Goal: Task Accomplishment & Management: Use online tool/utility

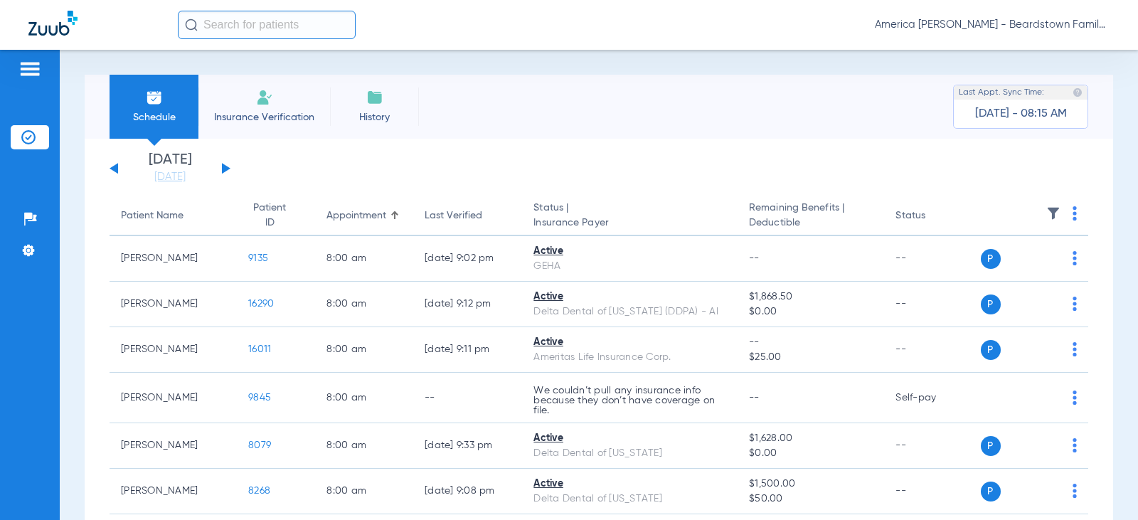
click at [225, 168] on button at bounding box center [226, 168] width 9 height 11
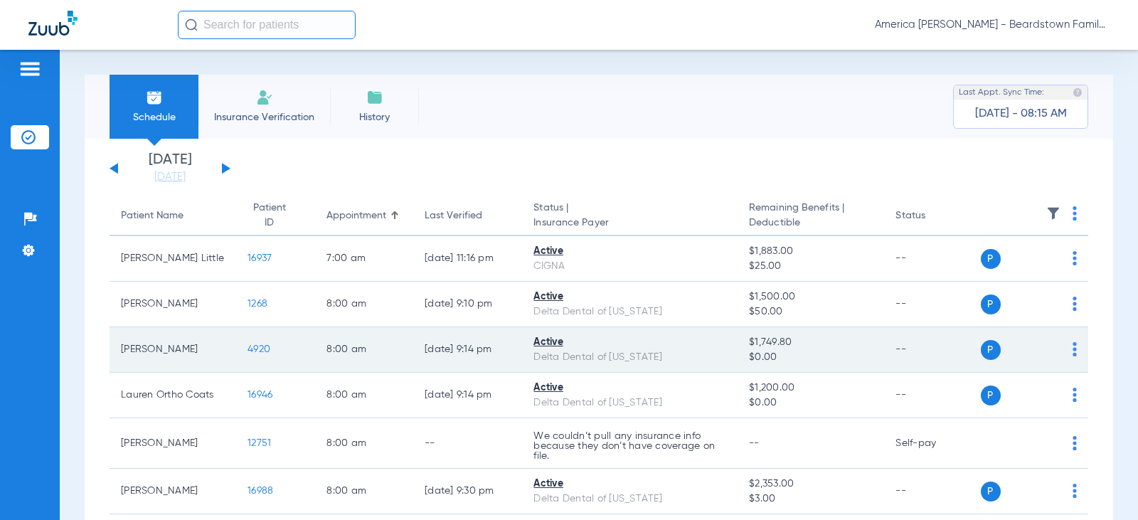
click at [343, 339] on td "8:00 AM" at bounding box center [364, 350] width 98 height 46
click at [156, 351] on td "[PERSON_NAME]" at bounding box center [173, 350] width 127 height 46
click at [248, 346] on span "4920" at bounding box center [259, 349] width 23 height 10
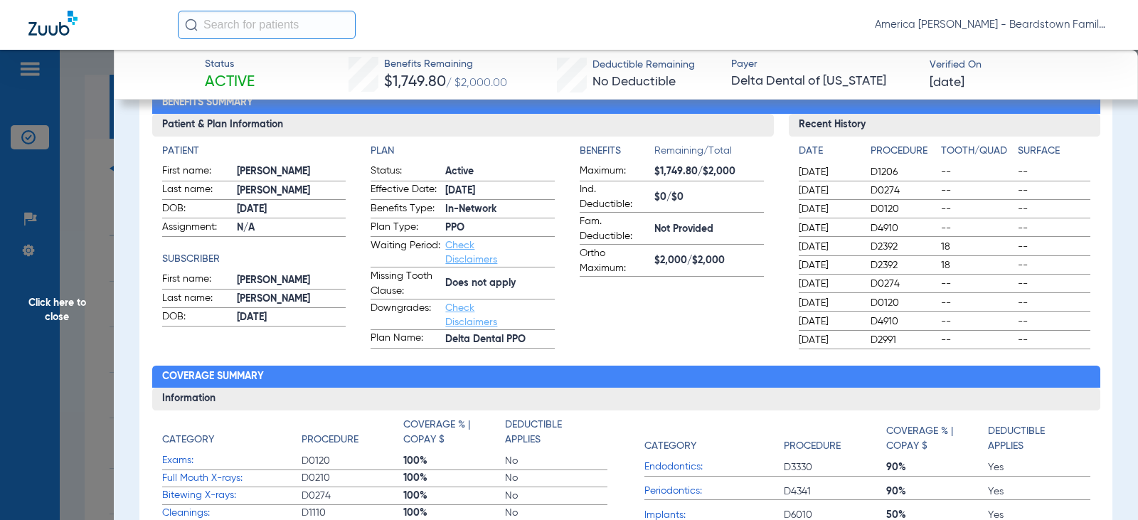
scroll to position [71, 0]
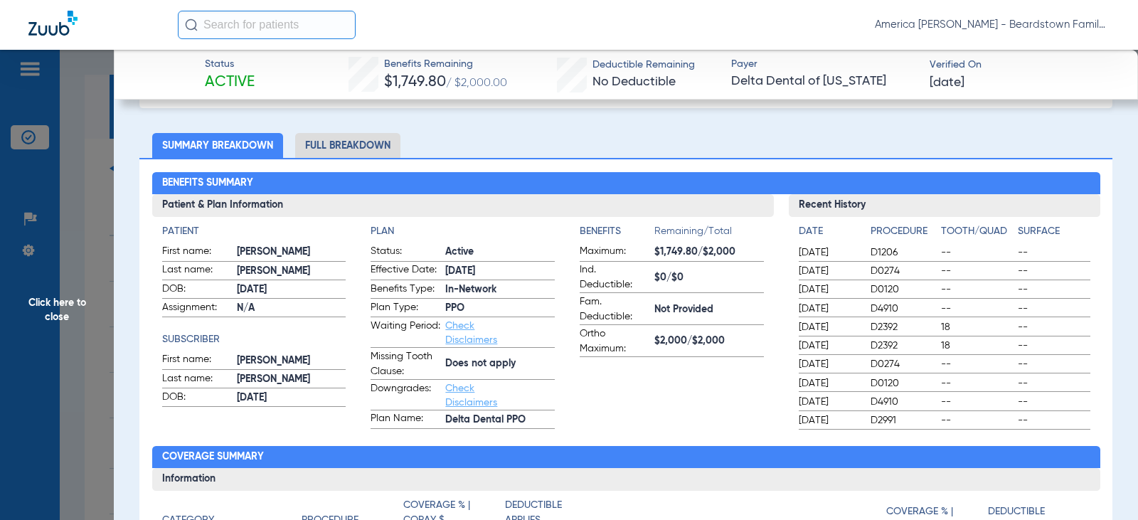
click at [94, 113] on span "Click here to close" at bounding box center [57, 310] width 114 height 520
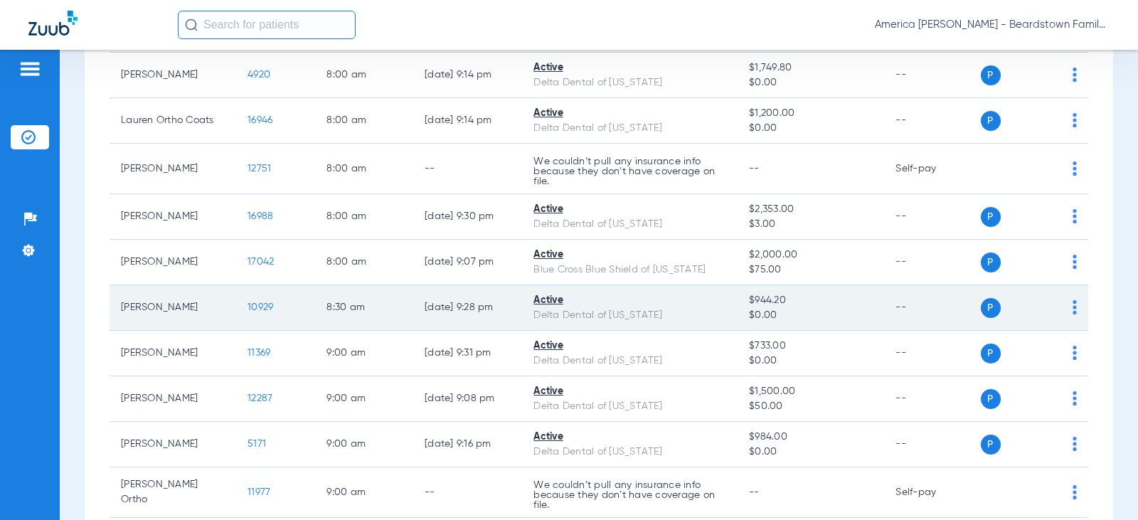
scroll to position [285, 0]
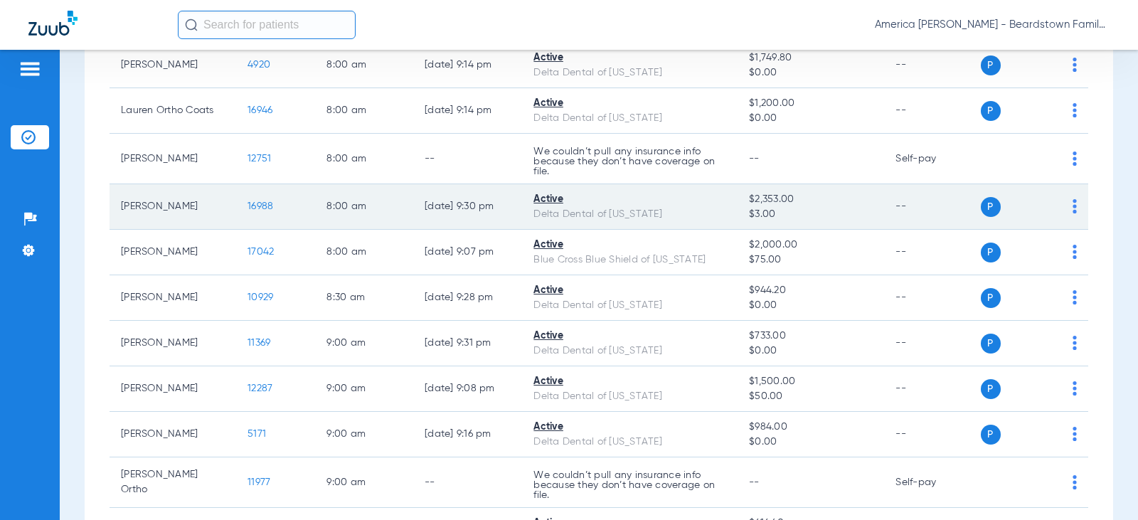
click at [693, 205] on div "Active" at bounding box center [629, 199] width 193 height 15
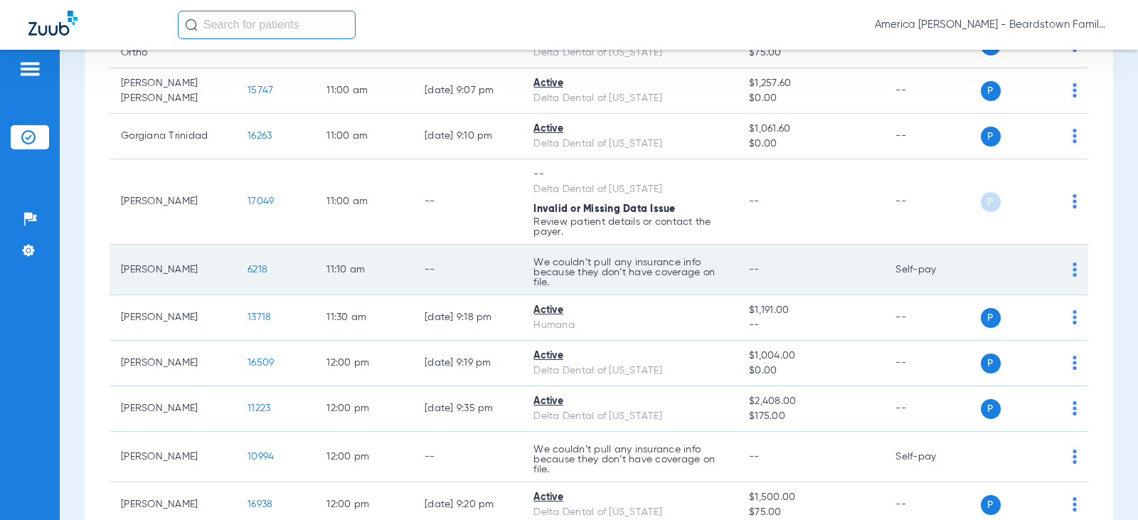
scroll to position [1351, 0]
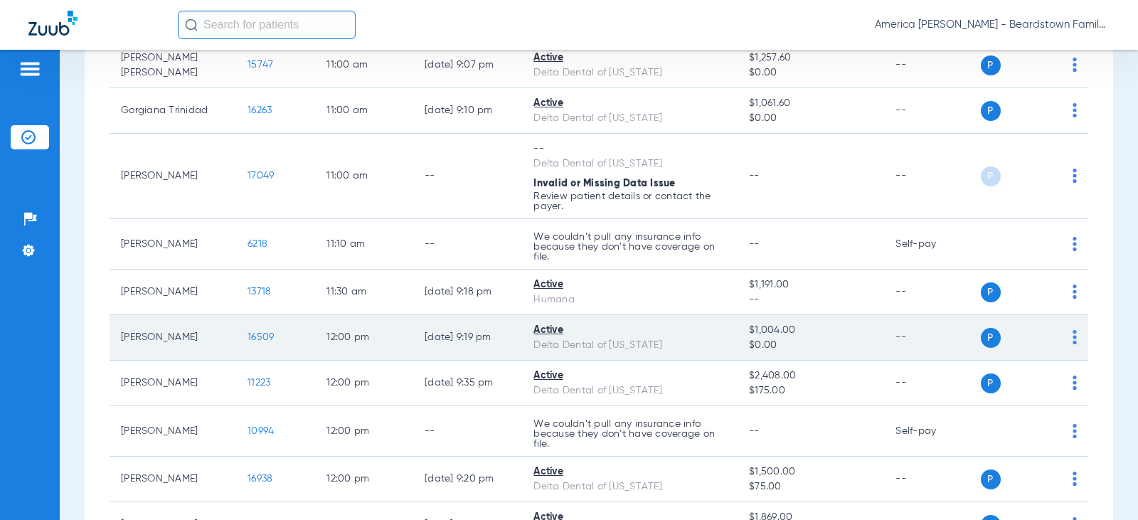
click at [248, 335] on span "16509" at bounding box center [261, 337] width 26 height 10
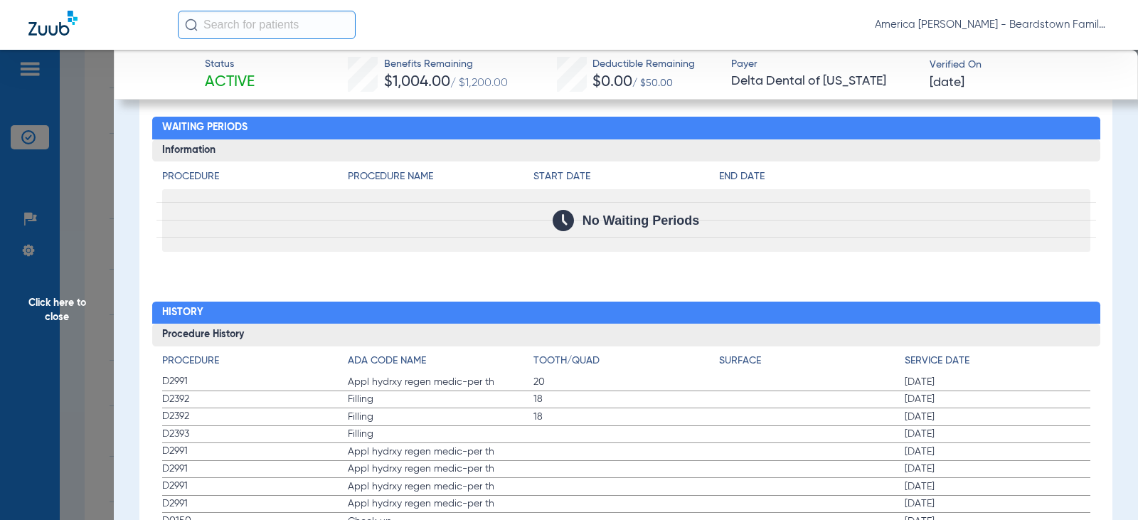
scroll to position [1423, 0]
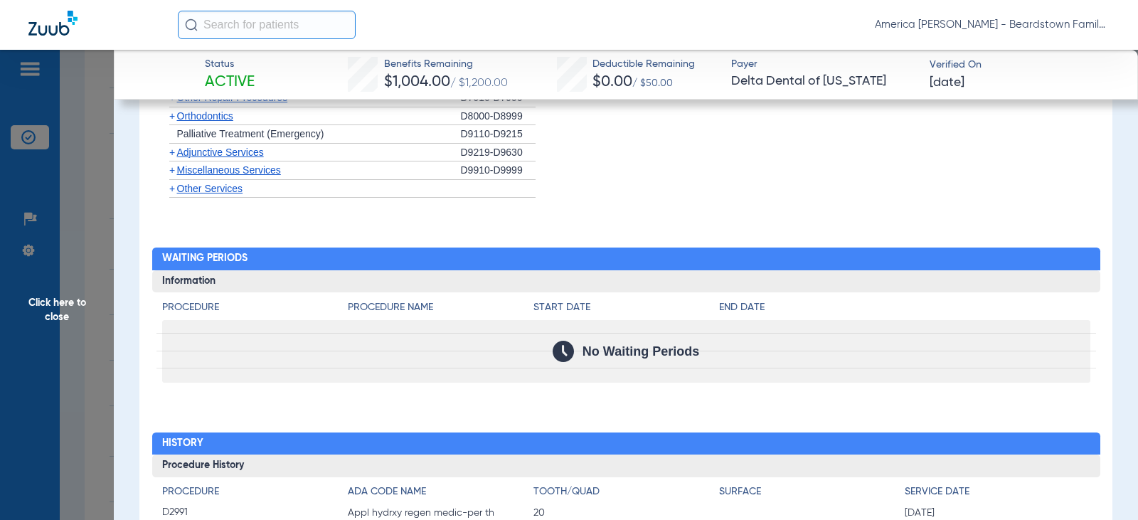
click at [102, 98] on span "Click here to close" at bounding box center [57, 310] width 114 height 520
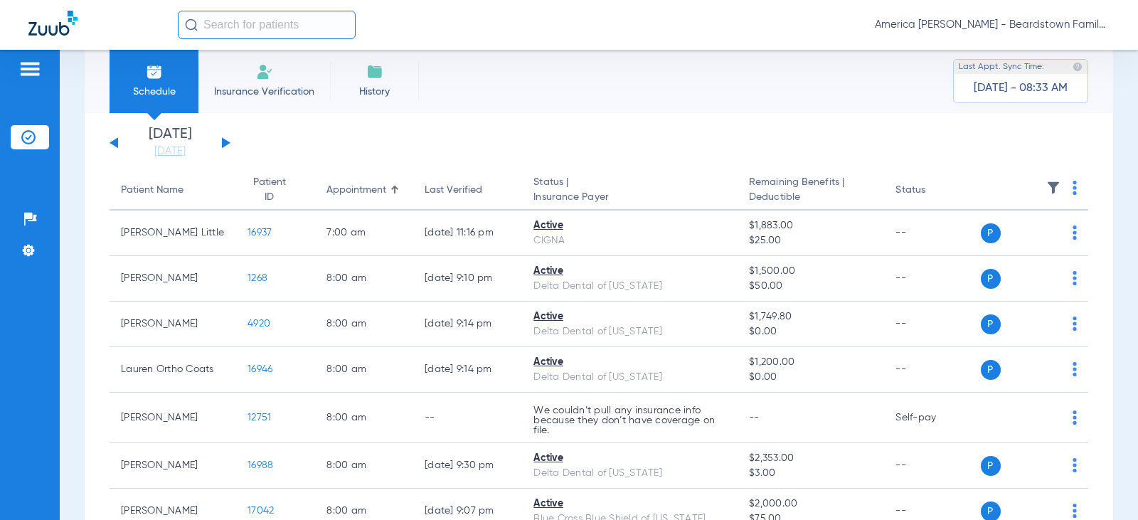
scroll to position [0, 0]
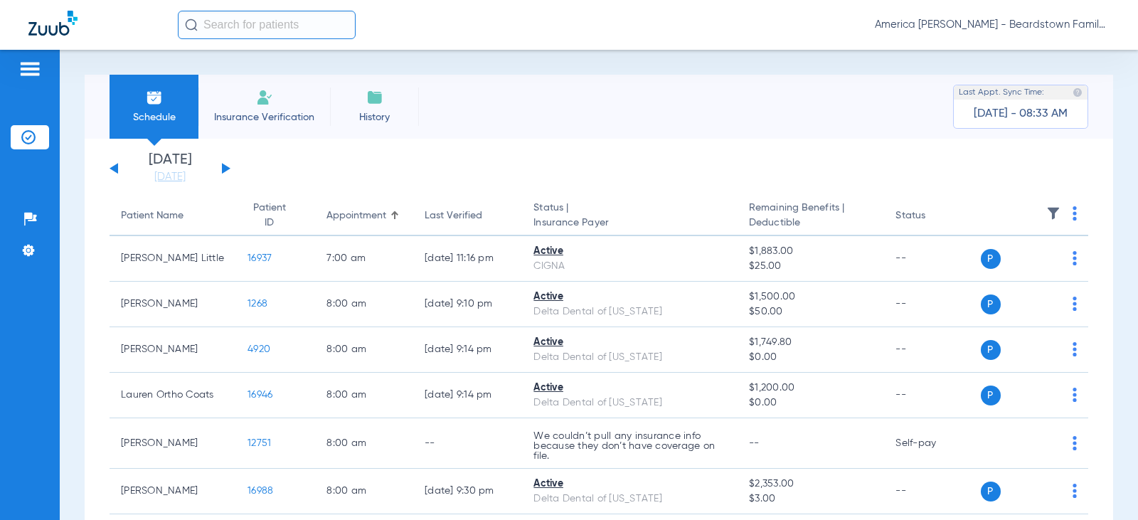
click at [1046, 208] on img at bounding box center [1053, 213] width 14 height 14
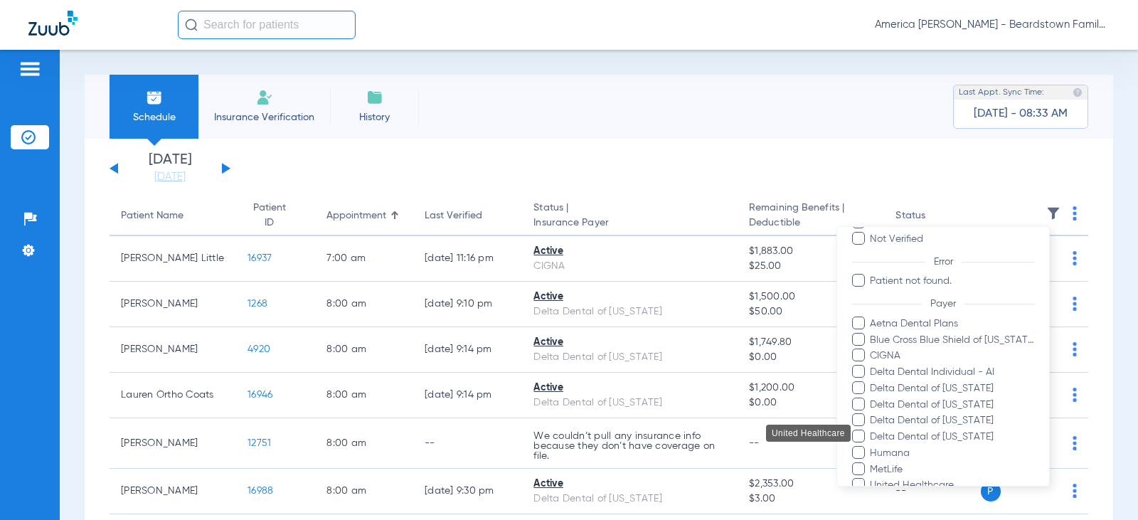
scroll to position [275, 0]
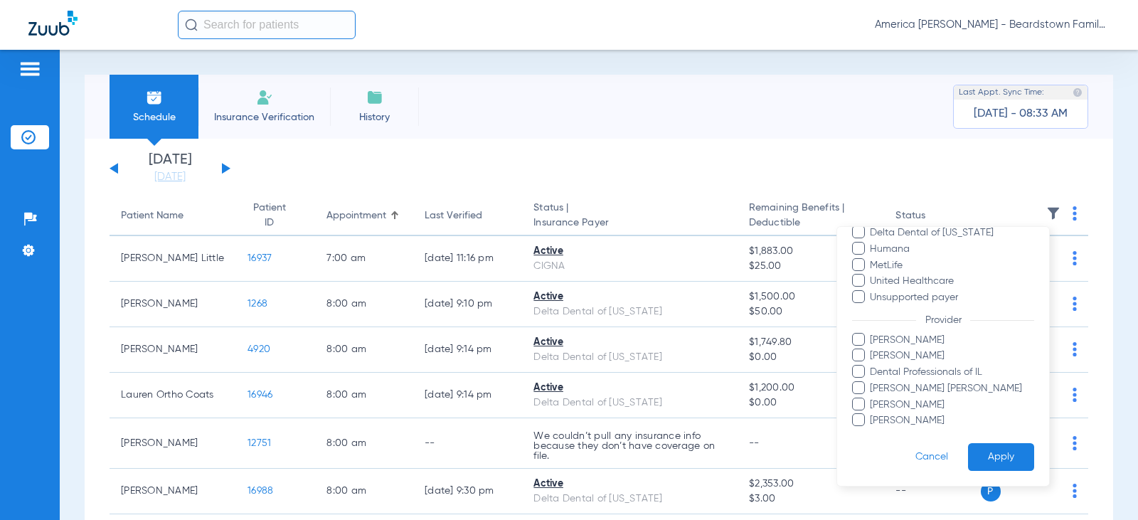
click at [865, 418] on span at bounding box center [858, 419] width 13 height 13
click at [872, 430] on input "[PERSON_NAME]" at bounding box center [872, 430] width 0 height 0
click at [989, 455] on button "Apply" at bounding box center [1001, 457] width 66 height 28
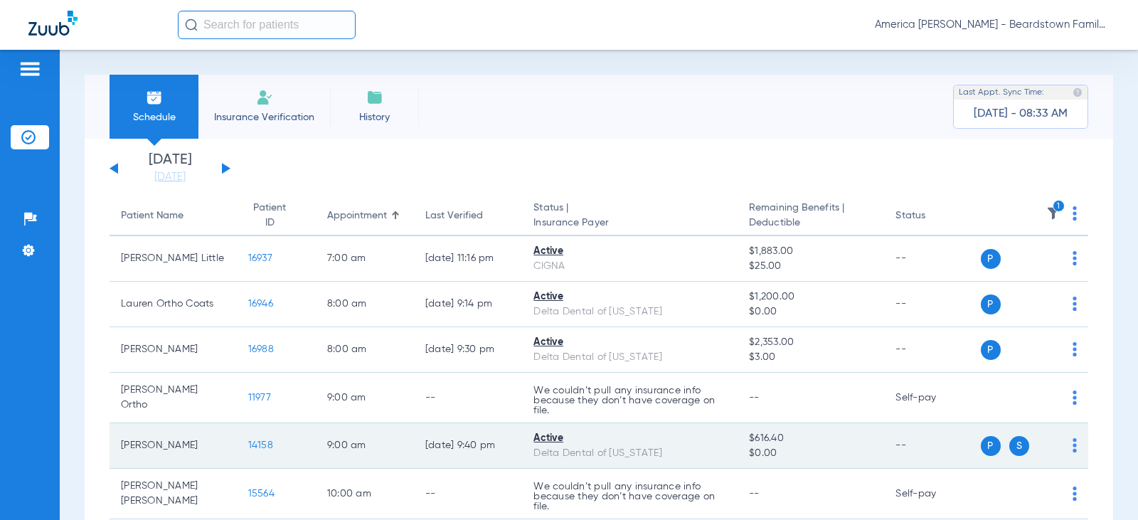
click at [248, 447] on span "14158" at bounding box center [260, 445] width 25 height 10
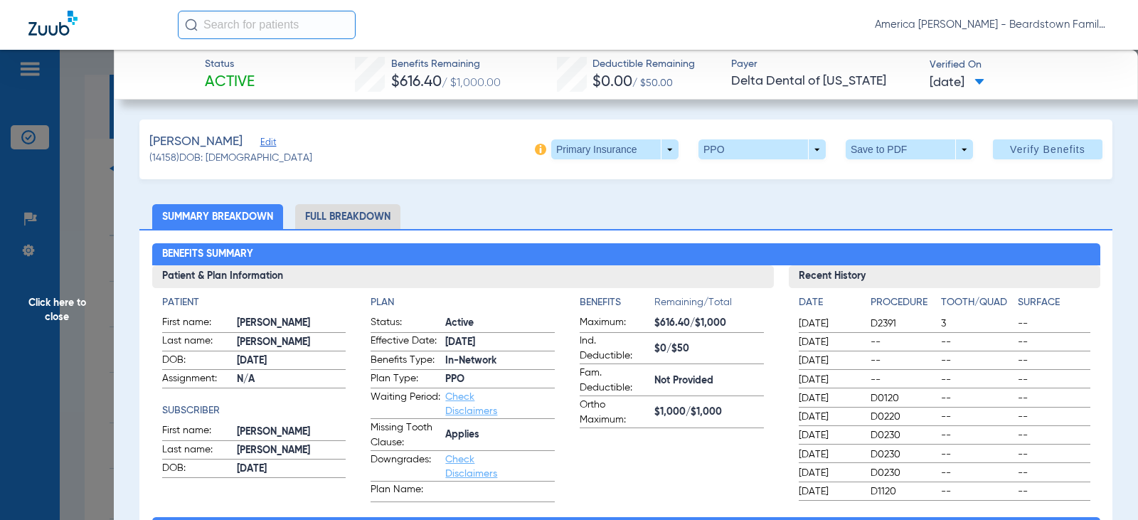
click at [61, 207] on span "Click here to close" at bounding box center [57, 310] width 114 height 520
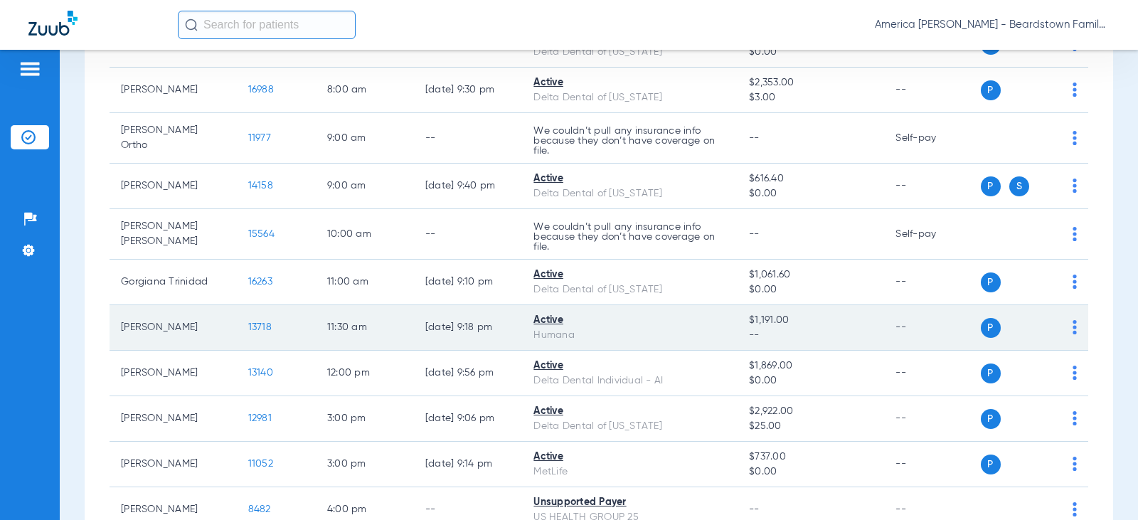
scroll to position [285, 0]
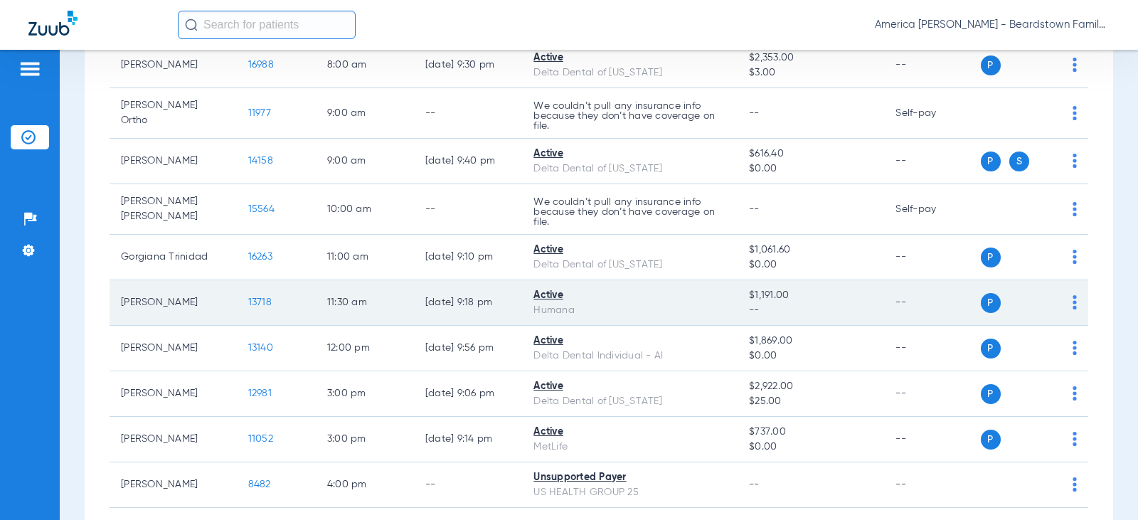
click at [250, 302] on span "13718" at bounding box center [259, 302] width 23 height 10
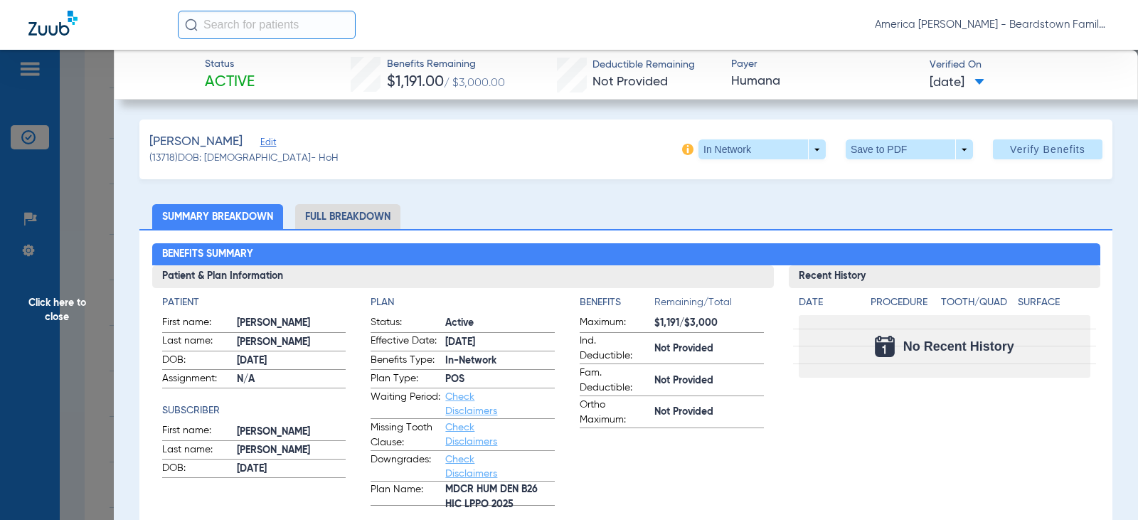
click at [85, 363] on span "Click here to close" at bounding box center [57, 310] width 114 height 520
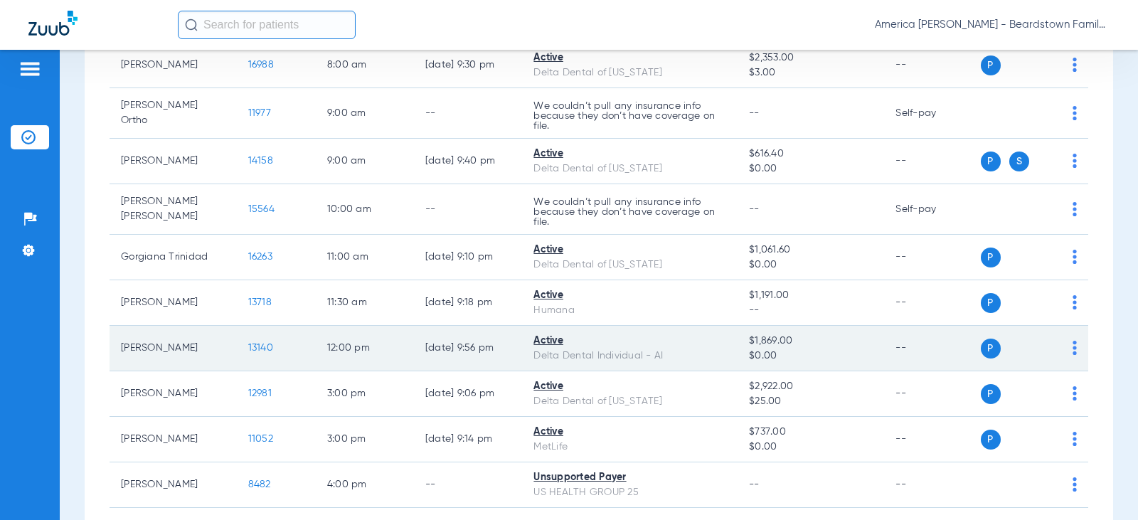
click at [250, 345] on span "13140" at bounding box center [260, 348] width 25 height 10
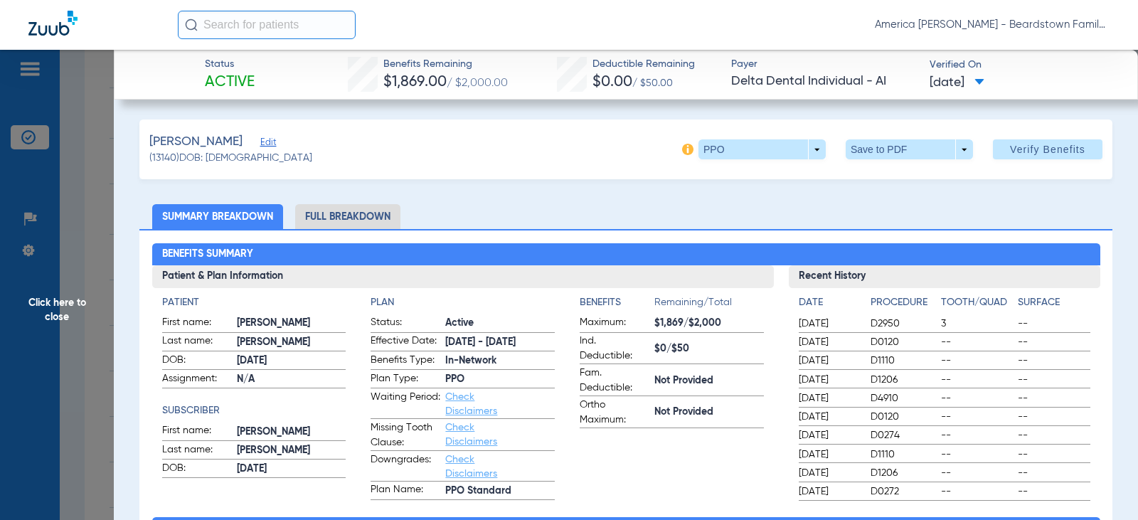
click at [89, 350] on span "Click here to close" at bounding box center [57, 310] width 114 height 520
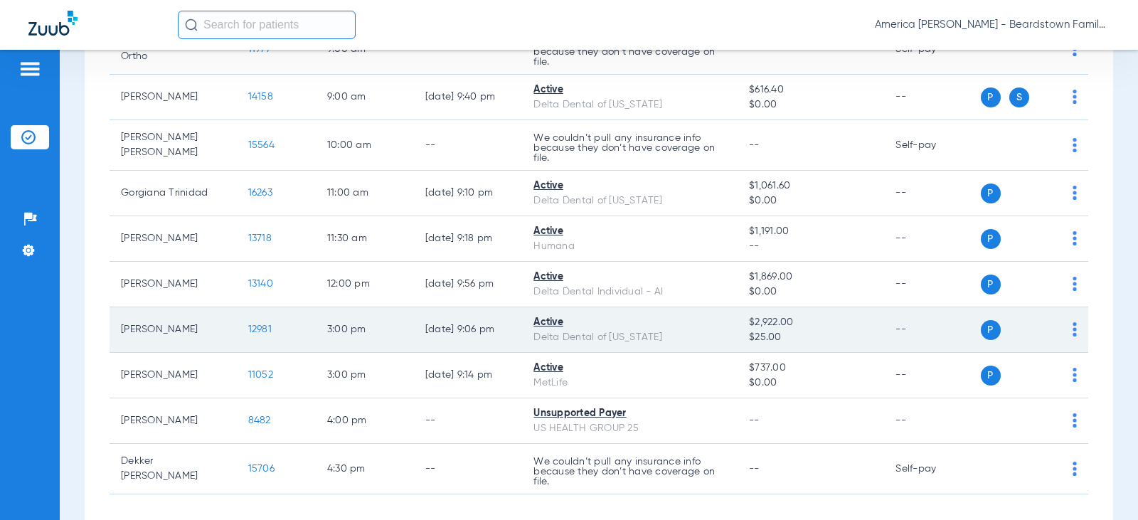
scroll to position [414, 0]
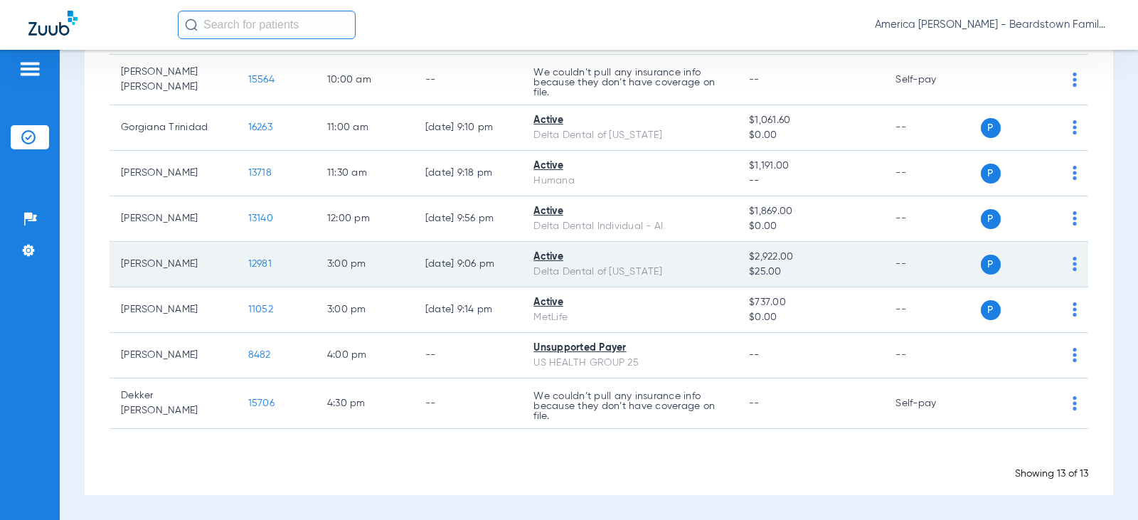
click at [252, 260] on span "12981" at bounding box center [259, 264] width 23 height 10
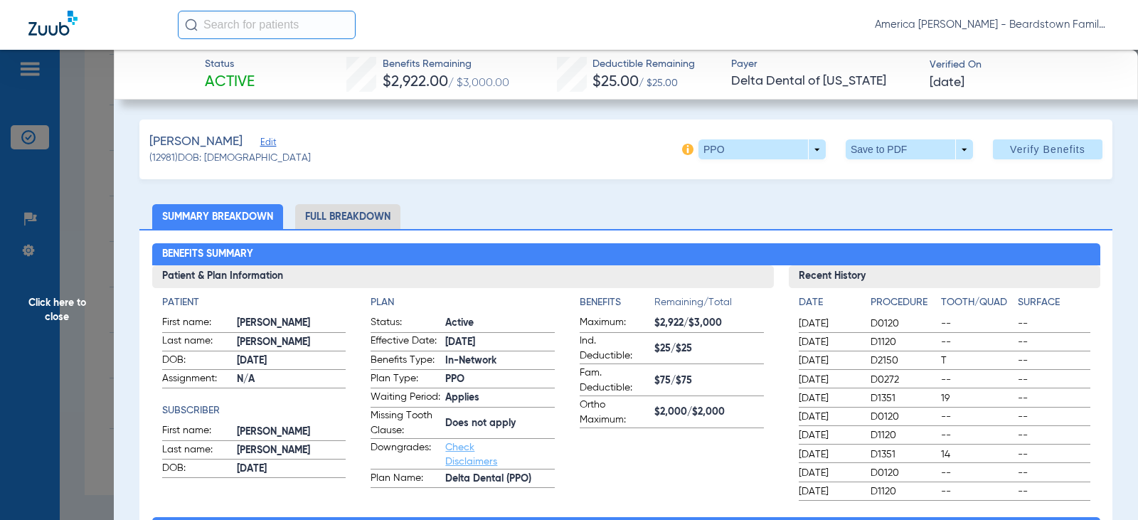
click at [85, 327] on span "Click here to close" at bounding box center [57, 310] width 114 height 520
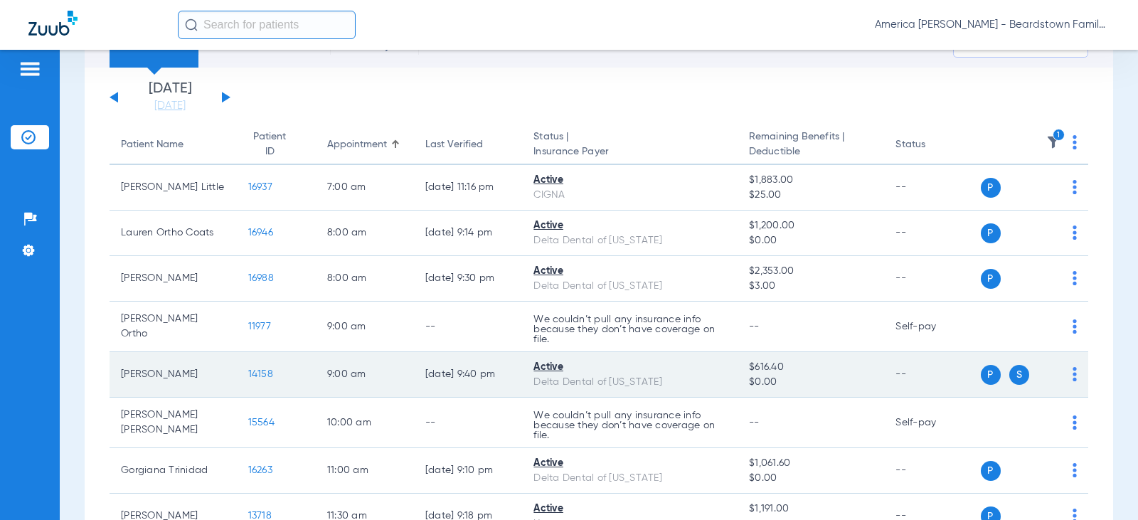
scroll to position [142, 0]
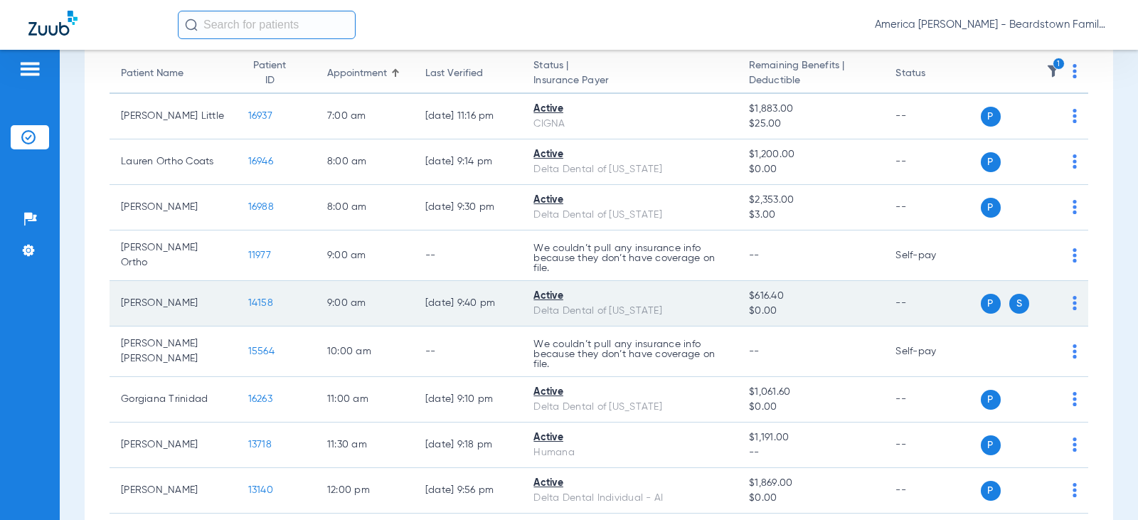
click at [248, 305] on span "14158" at bounding box center [260, 303] width 25 height 10
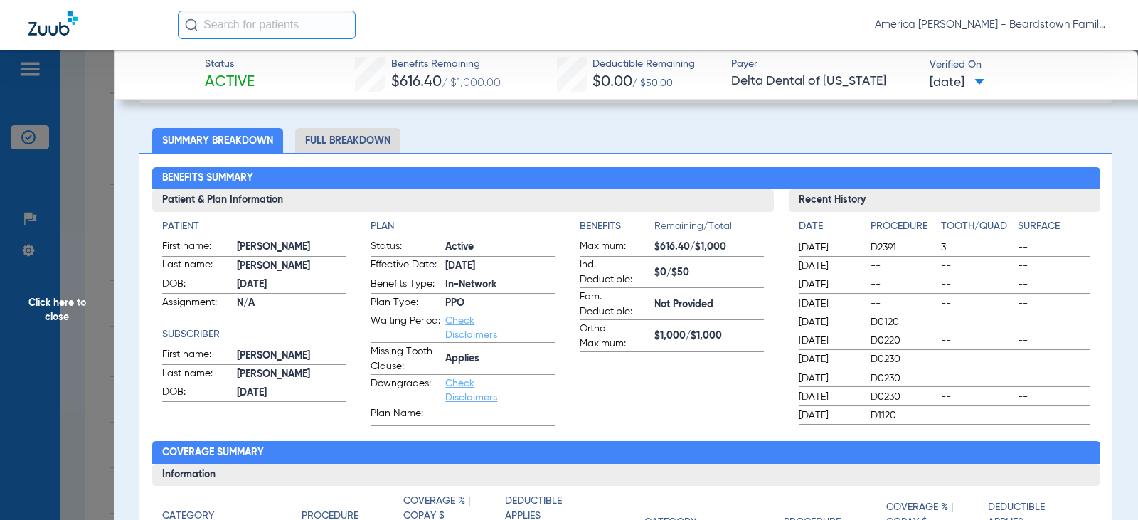
scroll to position [71, 0]
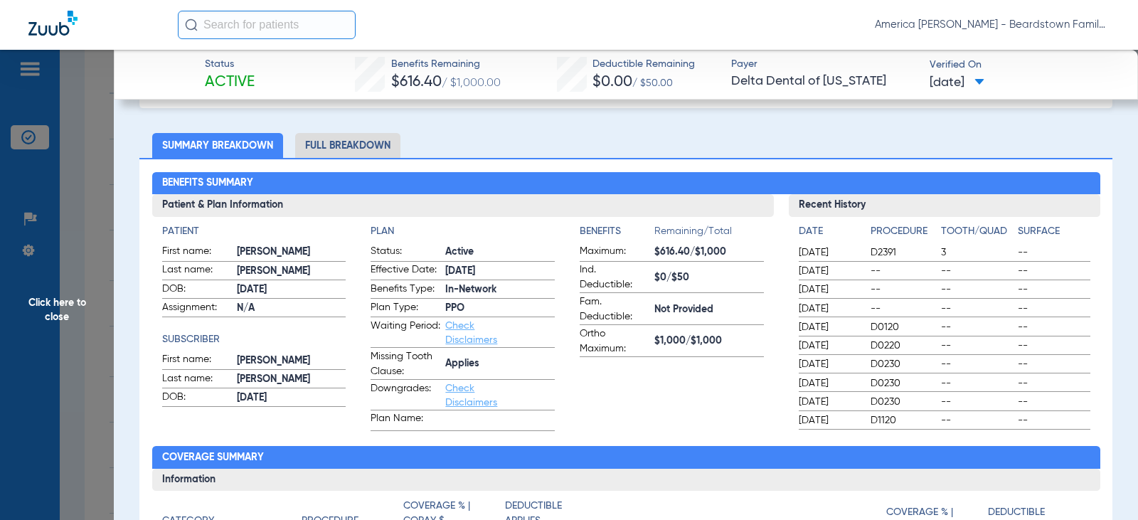
click at [331, 150] on li "Full Breakdown" at bounding box center [347, 145] width 105 height 25
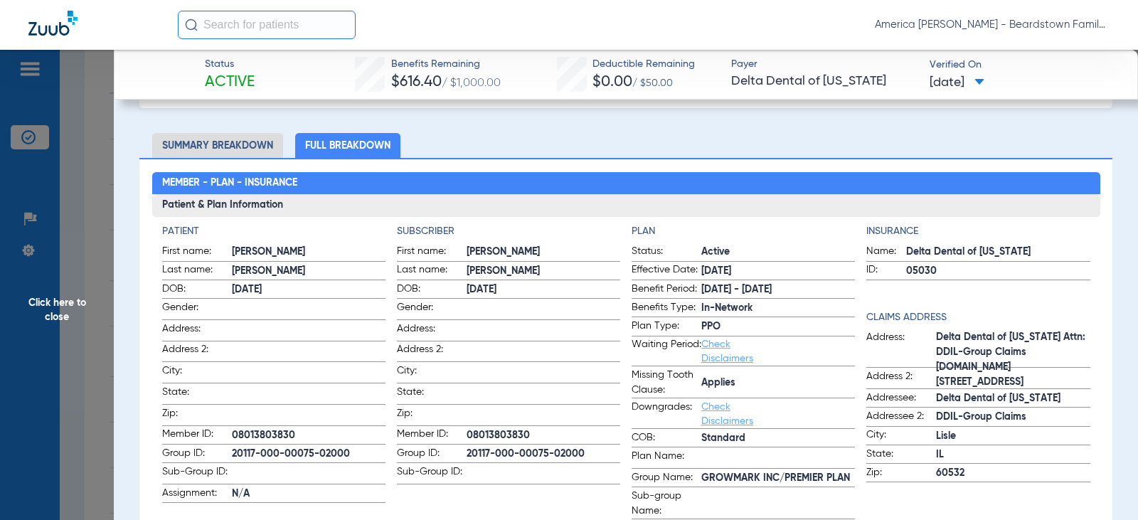
click at [101, 393] on span "Click here to close" at bounding box center [57, 310] width 114 height 520
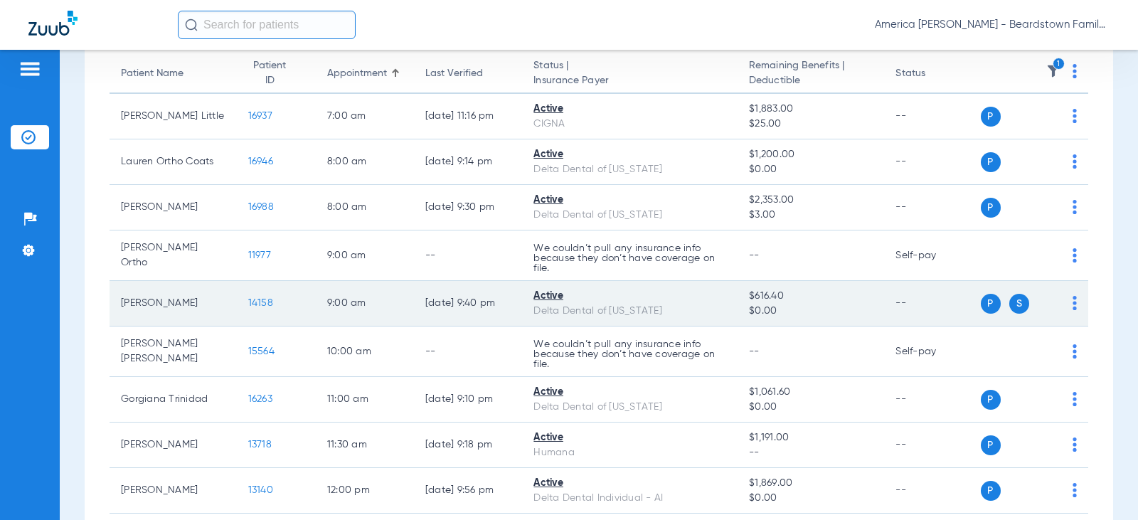
click at [1009, 307] on span "S" at bounding box center [1019, 304] width 20 height 20
click at [1073, 302] on img at bounding box center [1075, 303] width 4 height 14
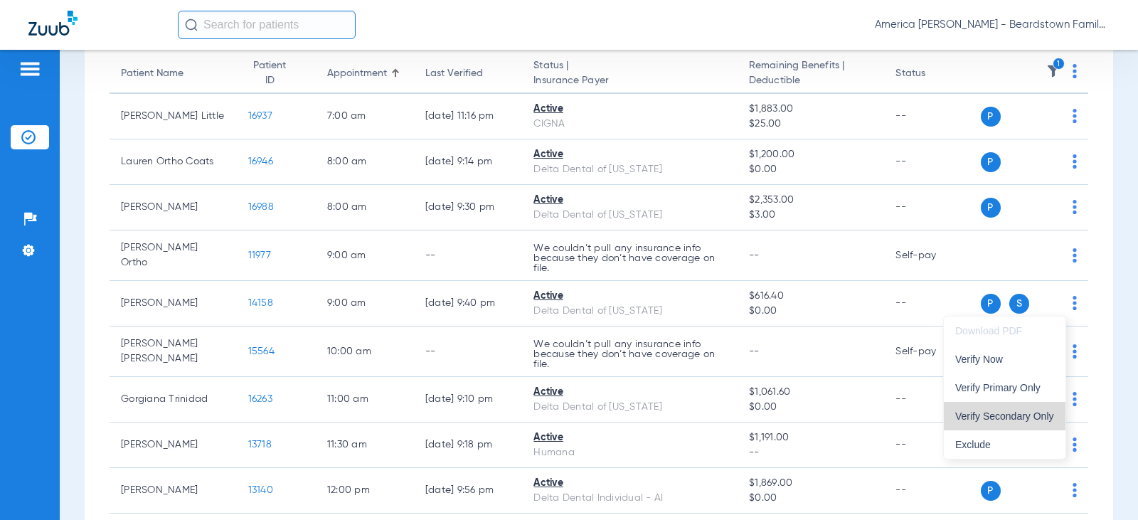
click at [1025, 411] on span "Verify Secondary Only" at bounding box center [1004, 416] width 99 height 10
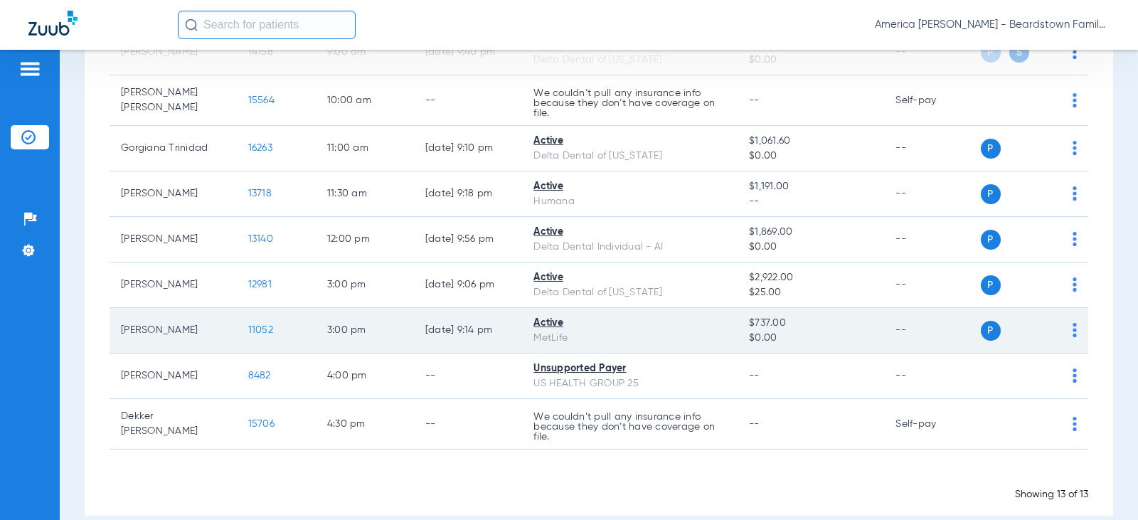
scroll to position [414, 0]
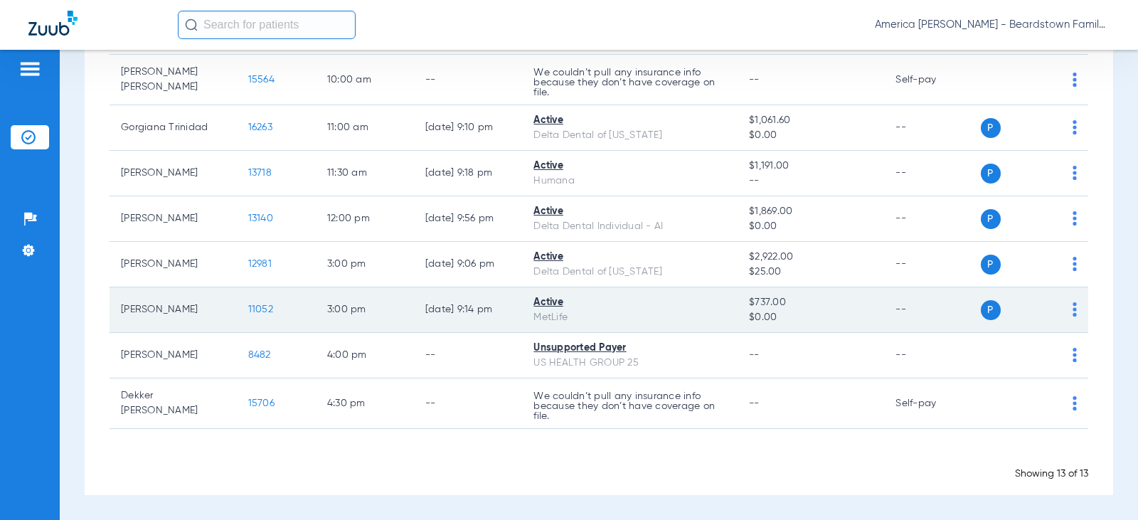
click at [248, 310] on span "11052" at bounding box center [260, 309] width 25 height 10
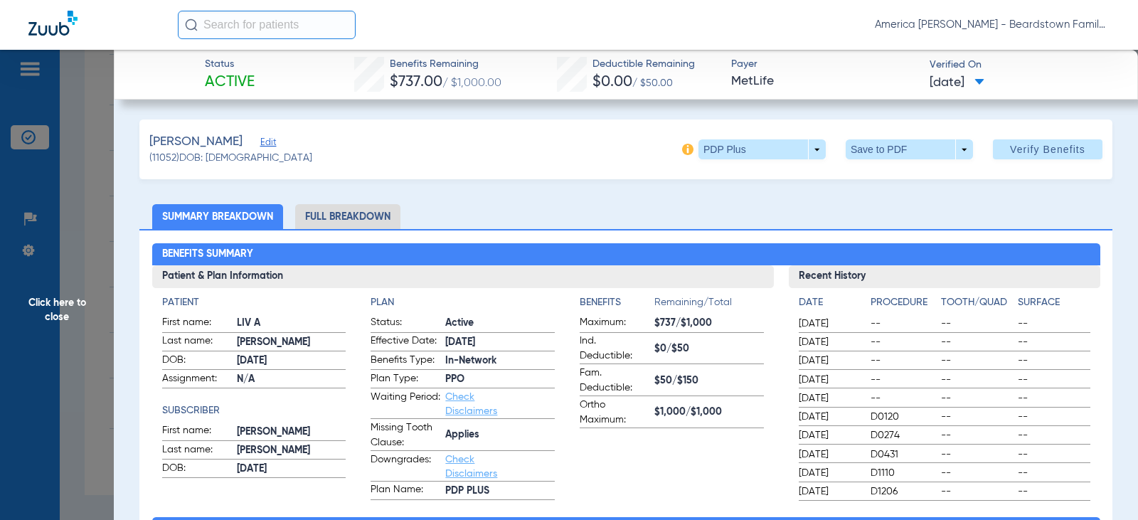
click at [55, 189] on span "Click here to close" at bounding box center [57, 310] width 114 height 520
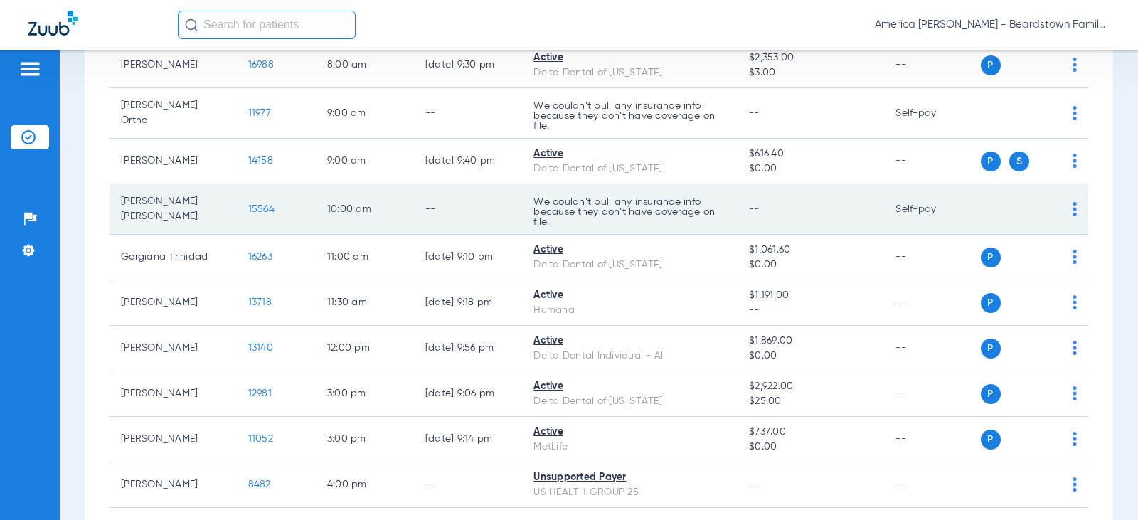
scroll to position [272, 0]
